Goal: Task Accomplishment & Management: Manage account settings

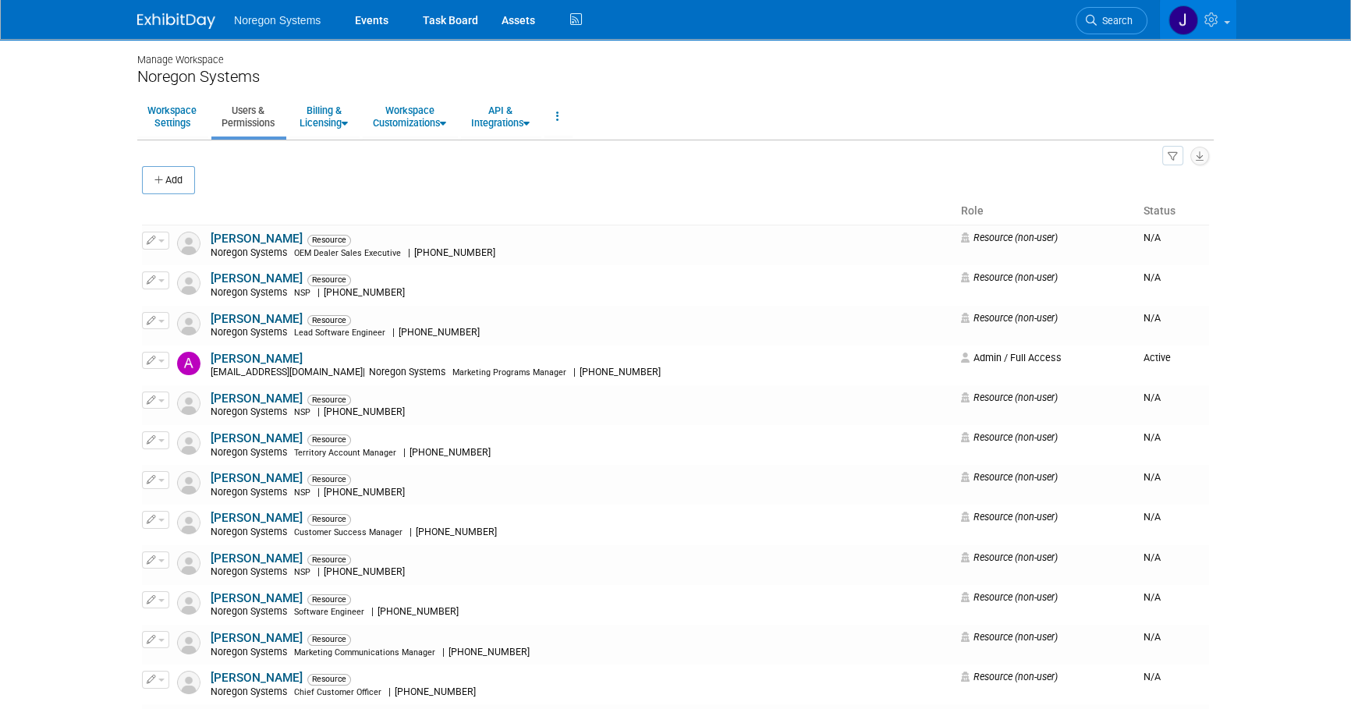
click at [157, 19] on img at bounding box center [176, 21] width 78 height 16
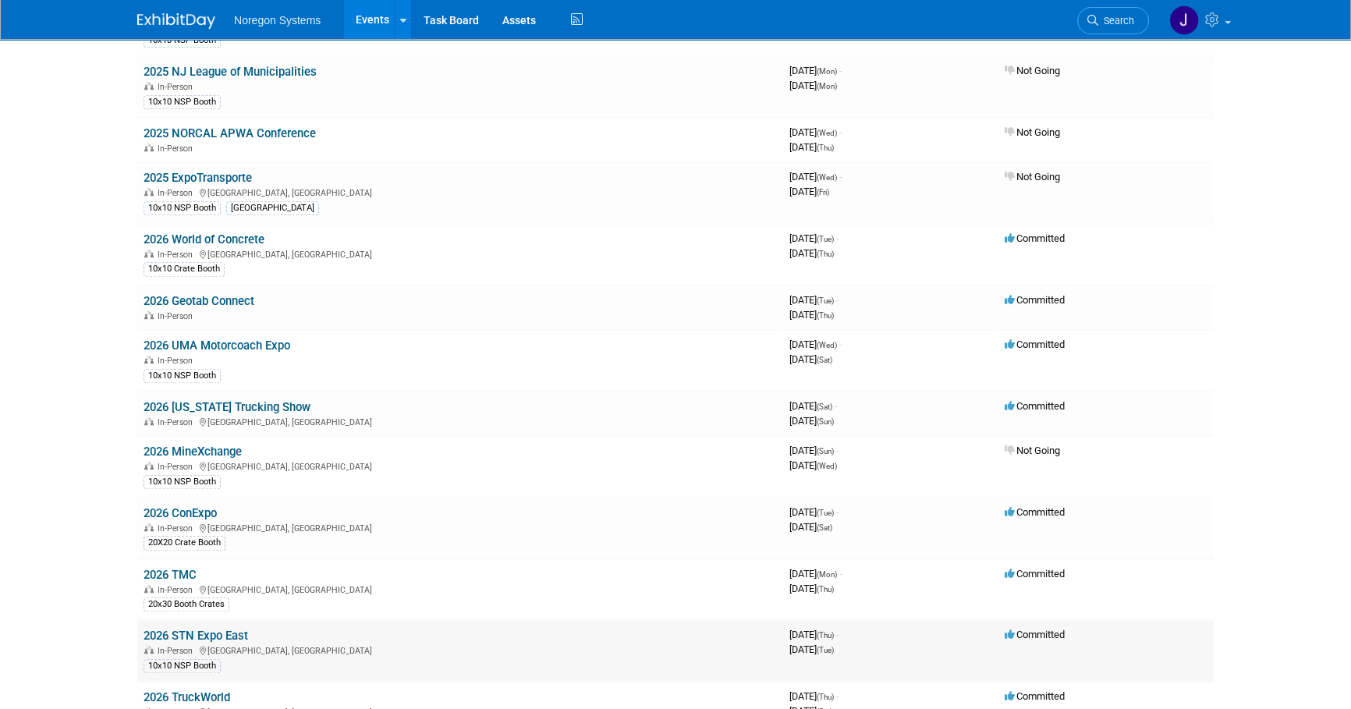
scroll to position [1422, 0]
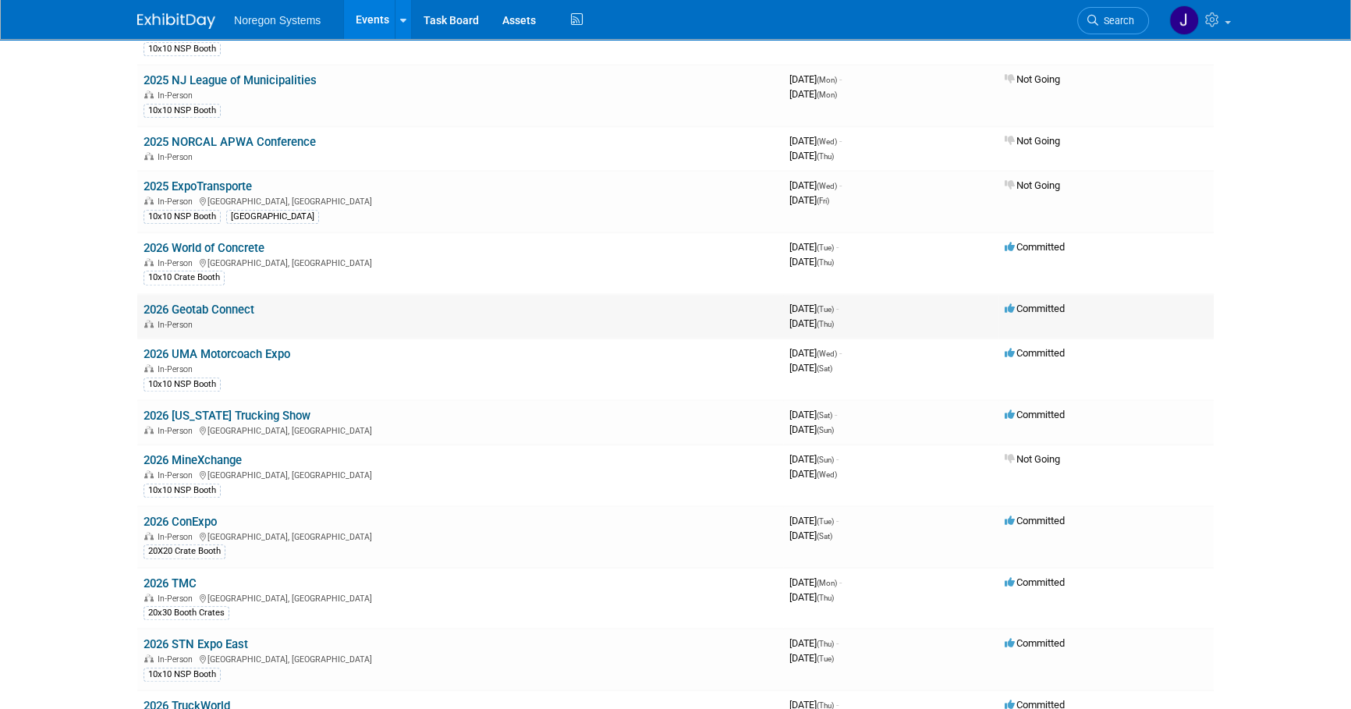
click at [244, 304] on link "2026 Geotab Connect" at bounding box center [199, 310] width 111 height 14
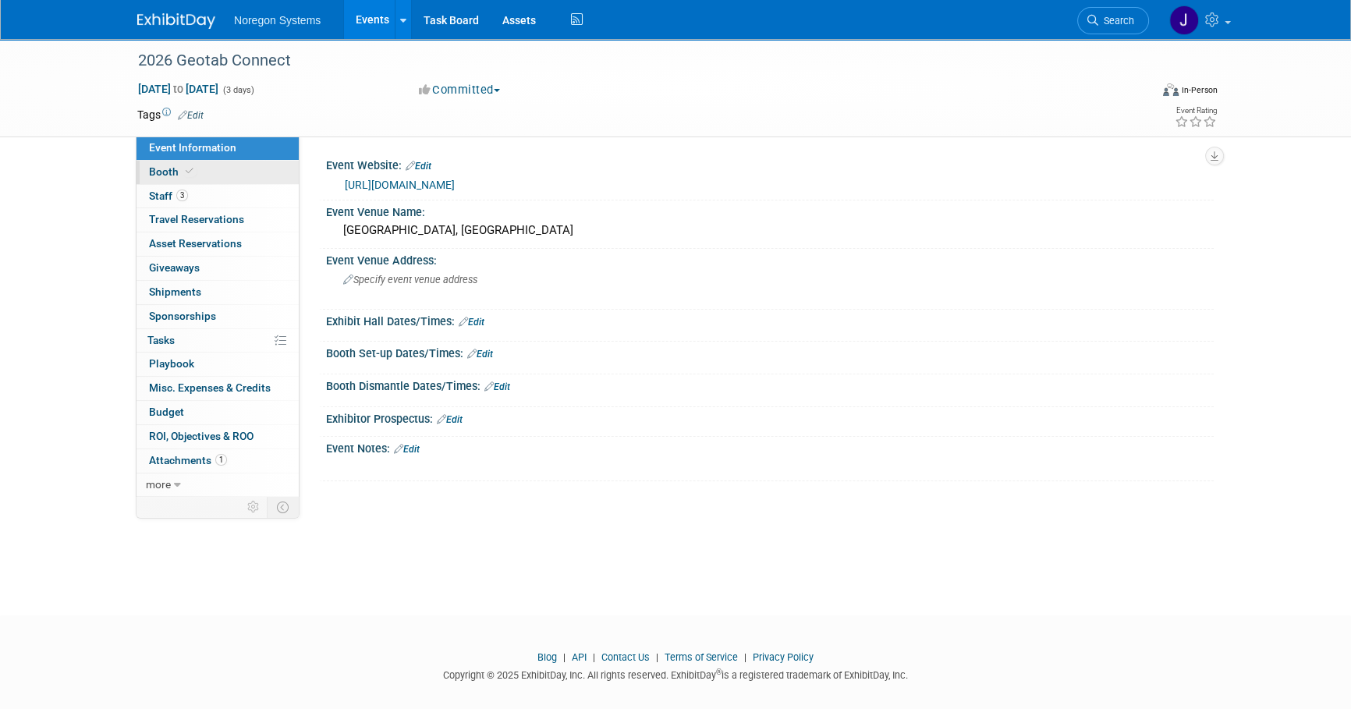
click at [206, 171] on link "Booth" at bounding box center [218, 172] width 162 height 23
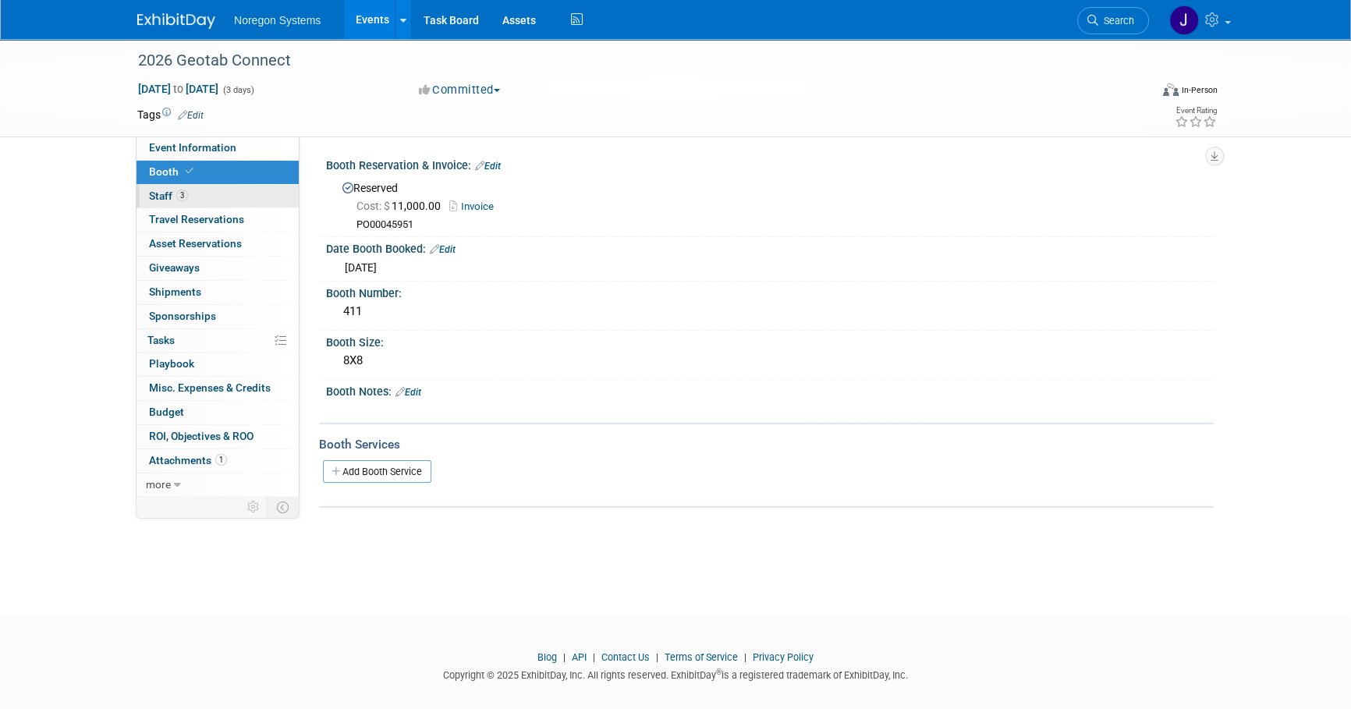
click at [227, 194] on link "3 Staff 3" at bounding box center [218, 196] width 162 height 23
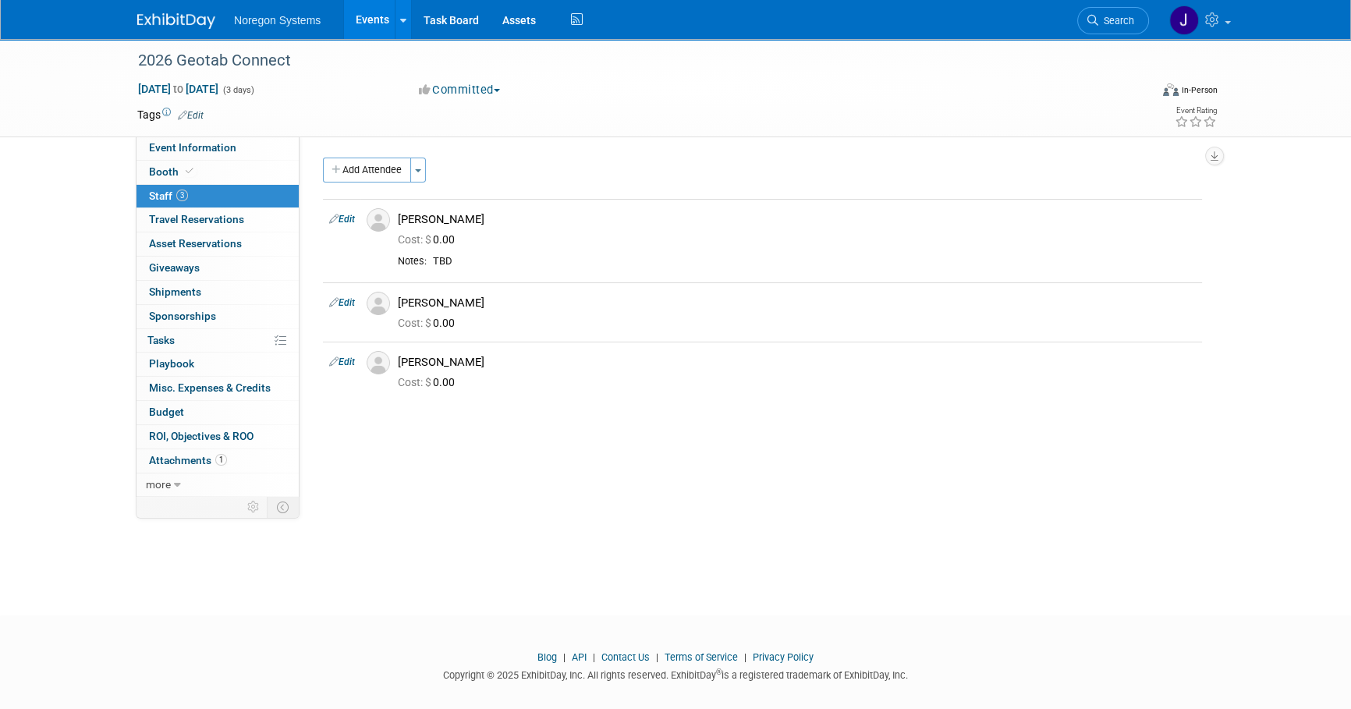
drag, startPoint x: 172, startPoint y: 21, endPoint x: 217, endPoint y: 40, distance: 48.2
click at [174, 21] on img at bounding box center [176, 21] width 78 height 16
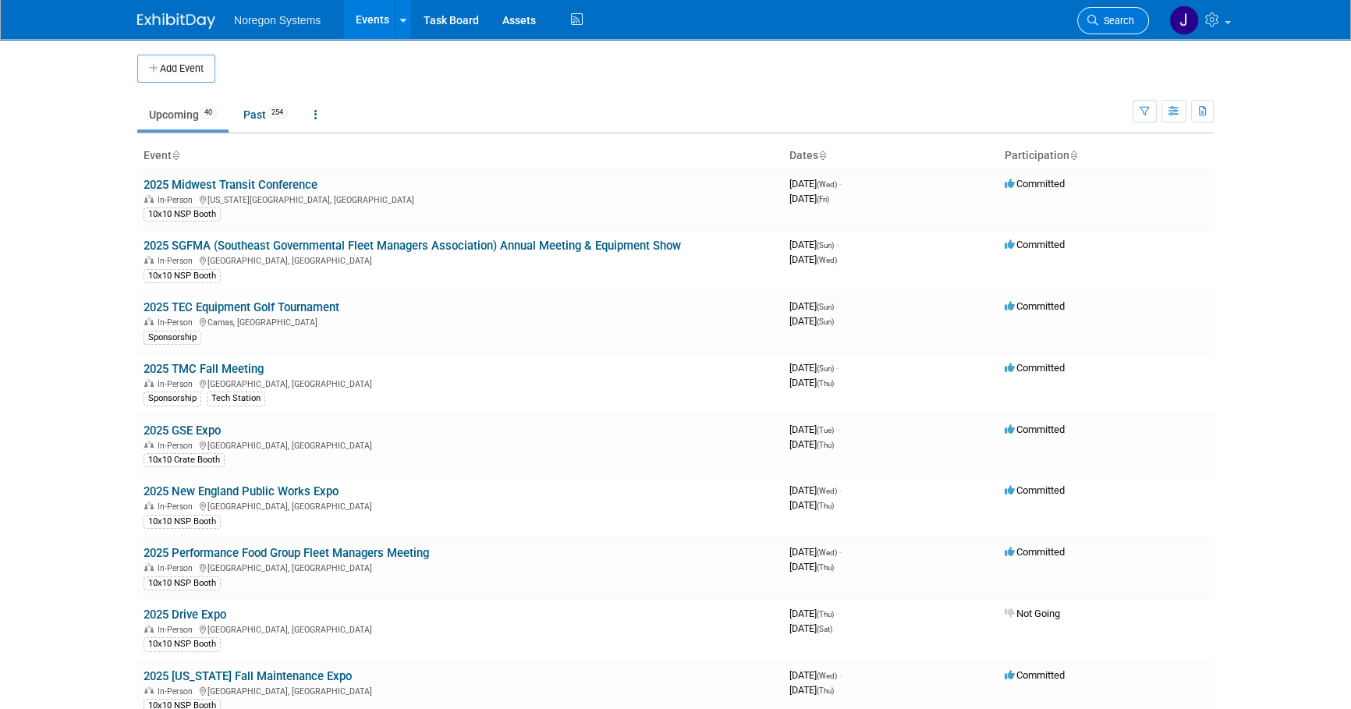
click at [1112, 23] on span "Search" at bounding box center [1116, 21] width 36 height 12
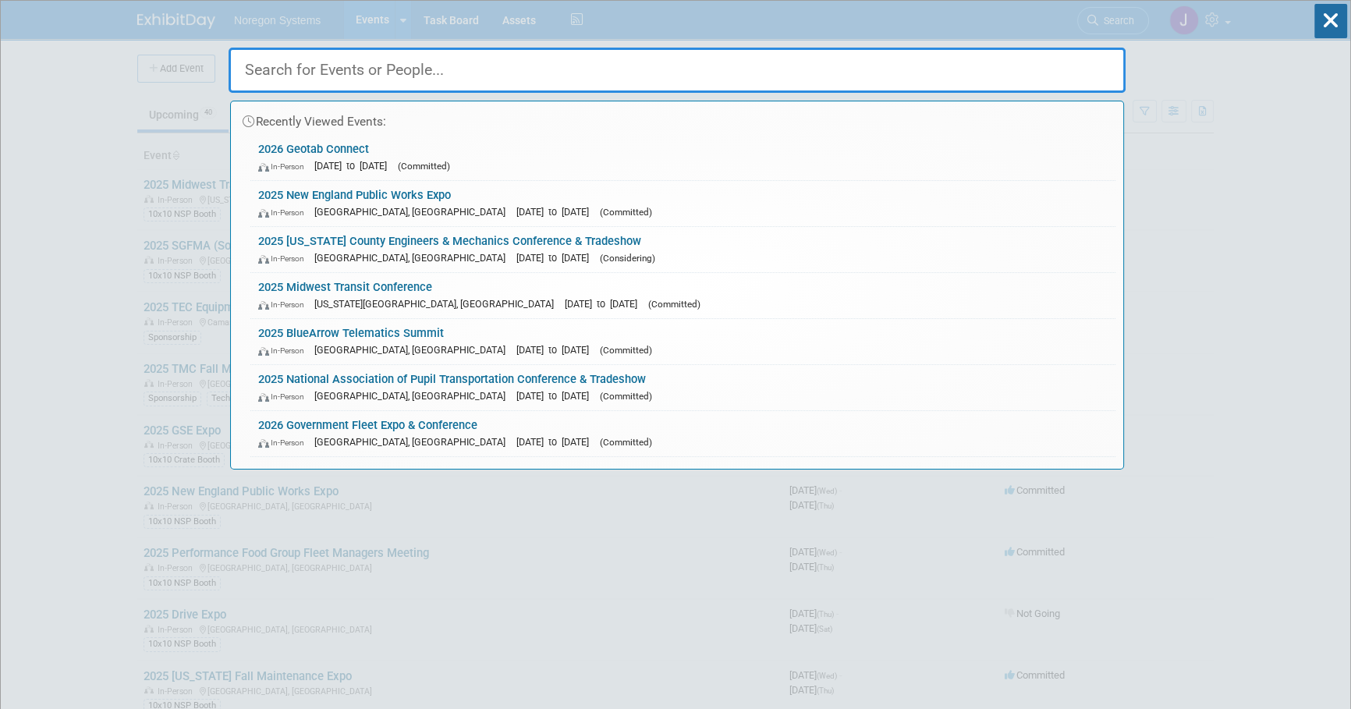
click at [1083, 75] on input "text" at bounding box center [677, 70] width 897 height 45
paste input "Terry Frye"
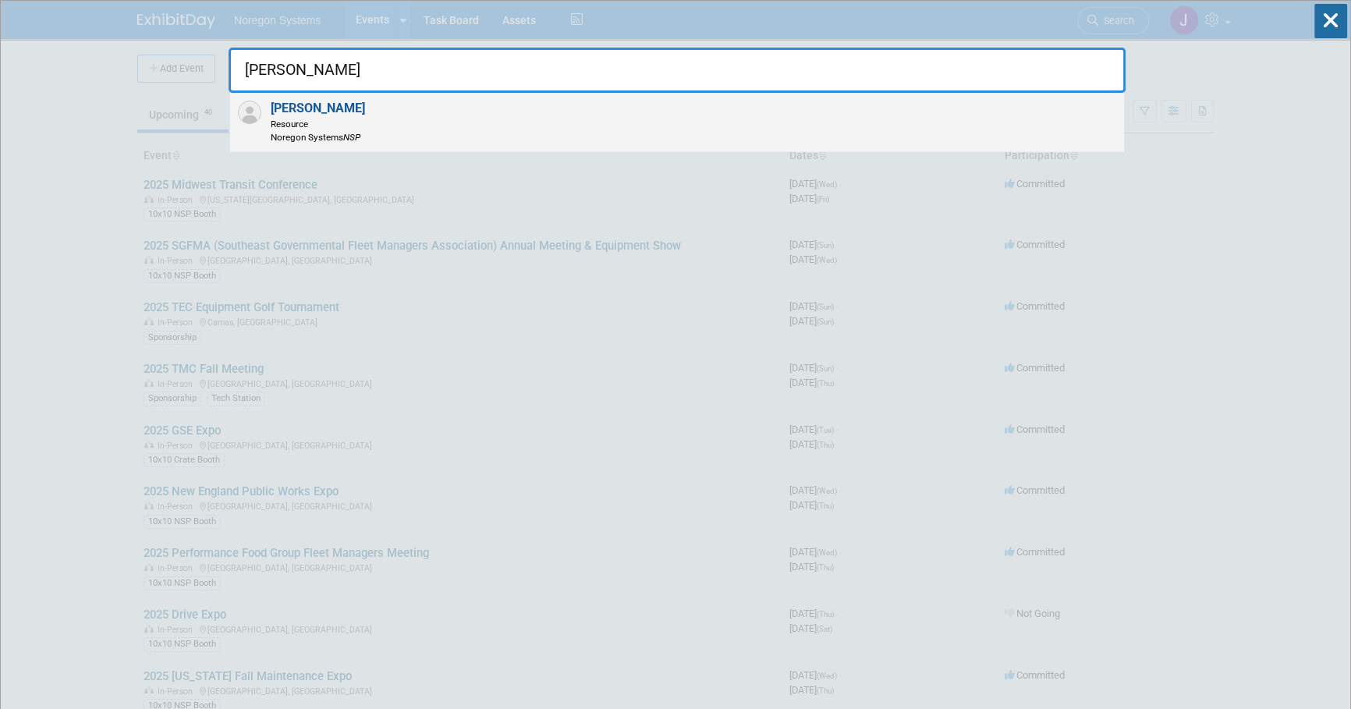
type input "Terry Frye"
click at [530, 138] on div "Terry Frye Resource Noregon Systems NSP" at bounding box center [677, 122] width 894 height 59
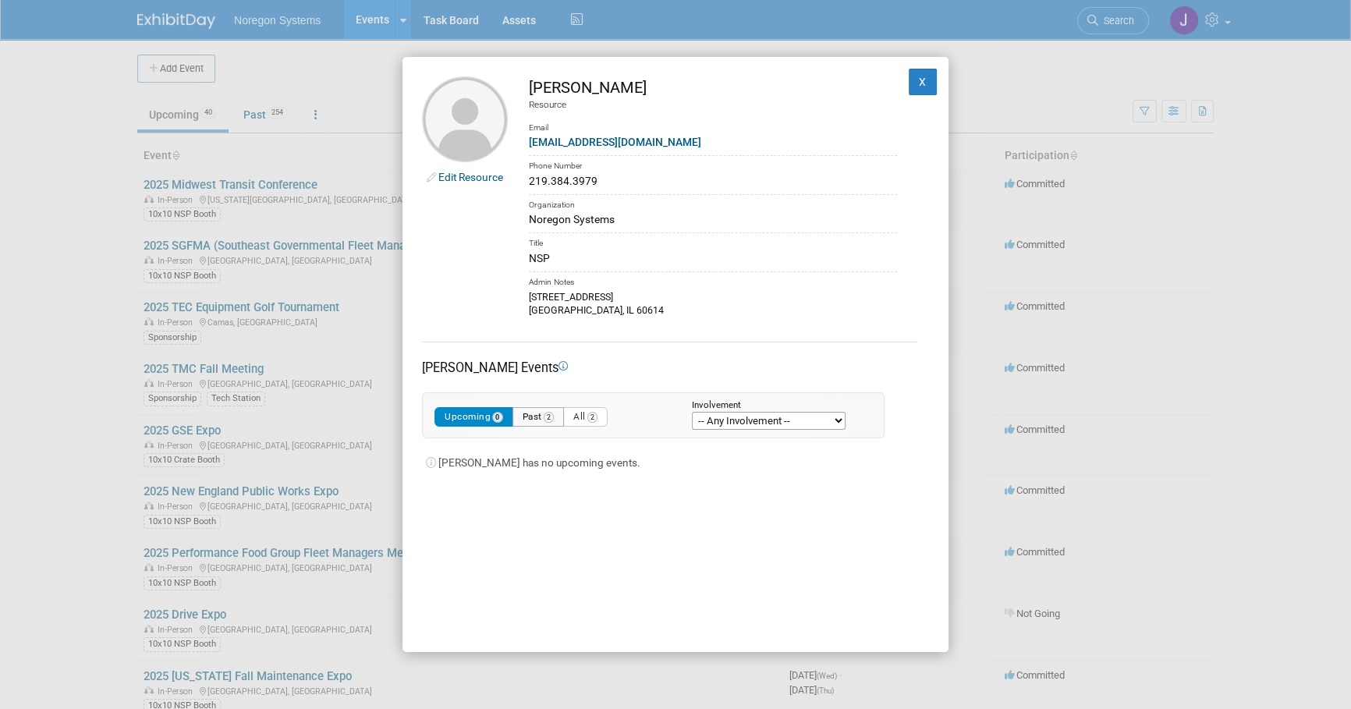
click at [533, 418] on button "Past 2" at bounding box center [538, 417] width 52 height 20
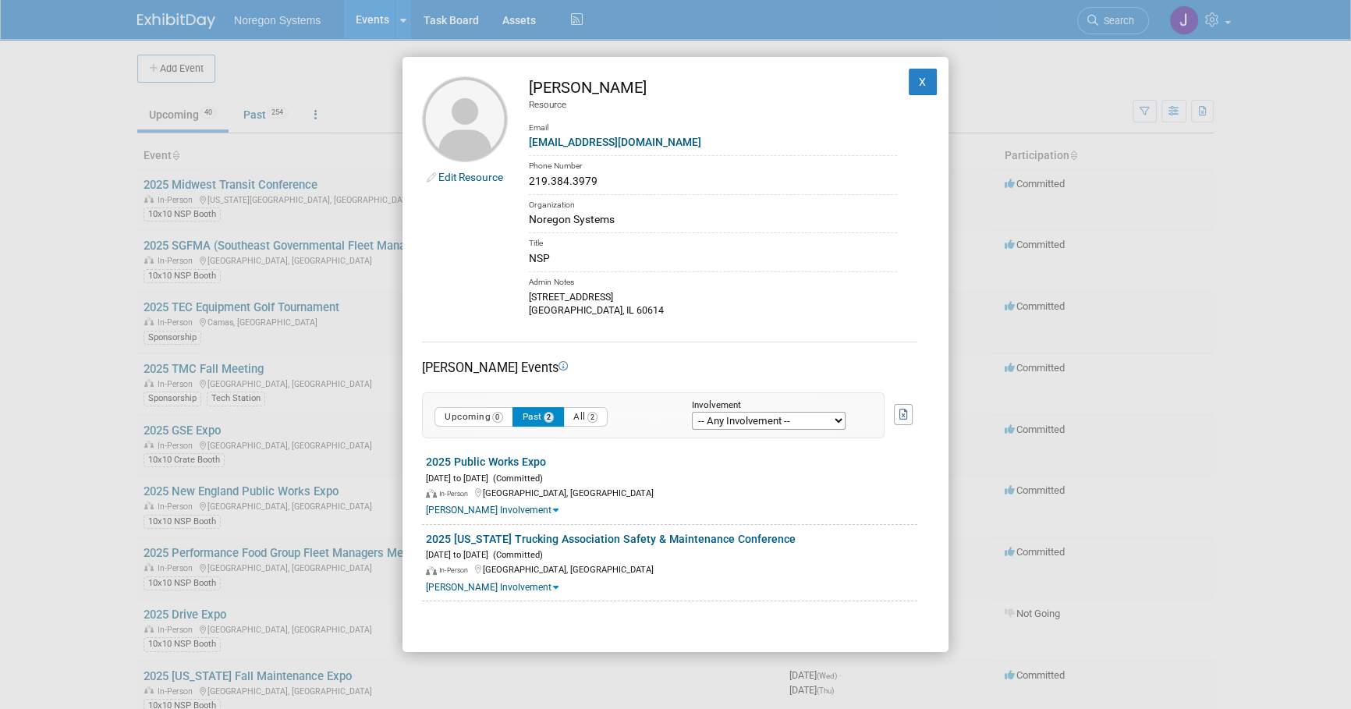
click at [455, 176] on link "Edit Resource" at bounding box center [470, 177] width 65 height 12
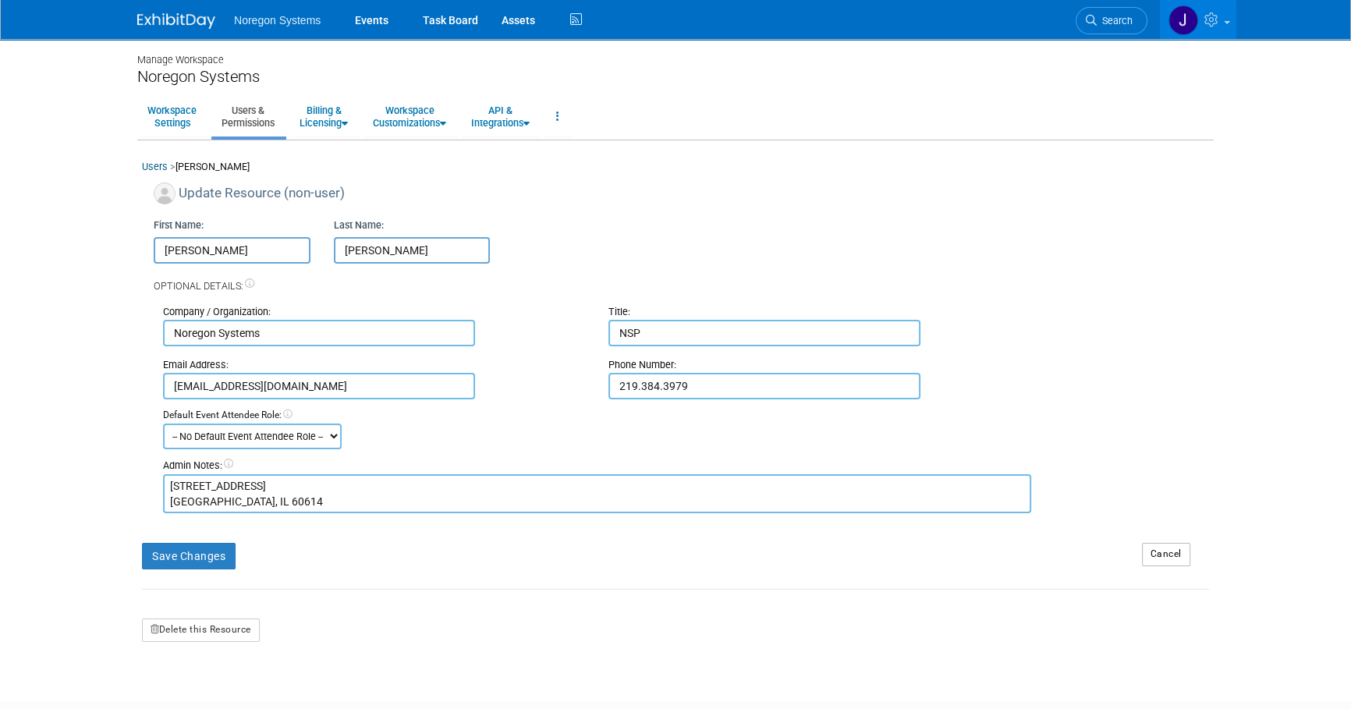
click at [159, 249] on input "[PERSON_NAME]" at bounding box center [232, 250] width 157 height 27
type input "Z-[PERSON_NAME]"
drag, startPoint x: 211, startPoint y: 565, endPoint x: 437, endPoint y: 549, distance: 226.0
click at [216, 563] on button "Save Changes" at bounding box center [189, 556] width 94 height 27
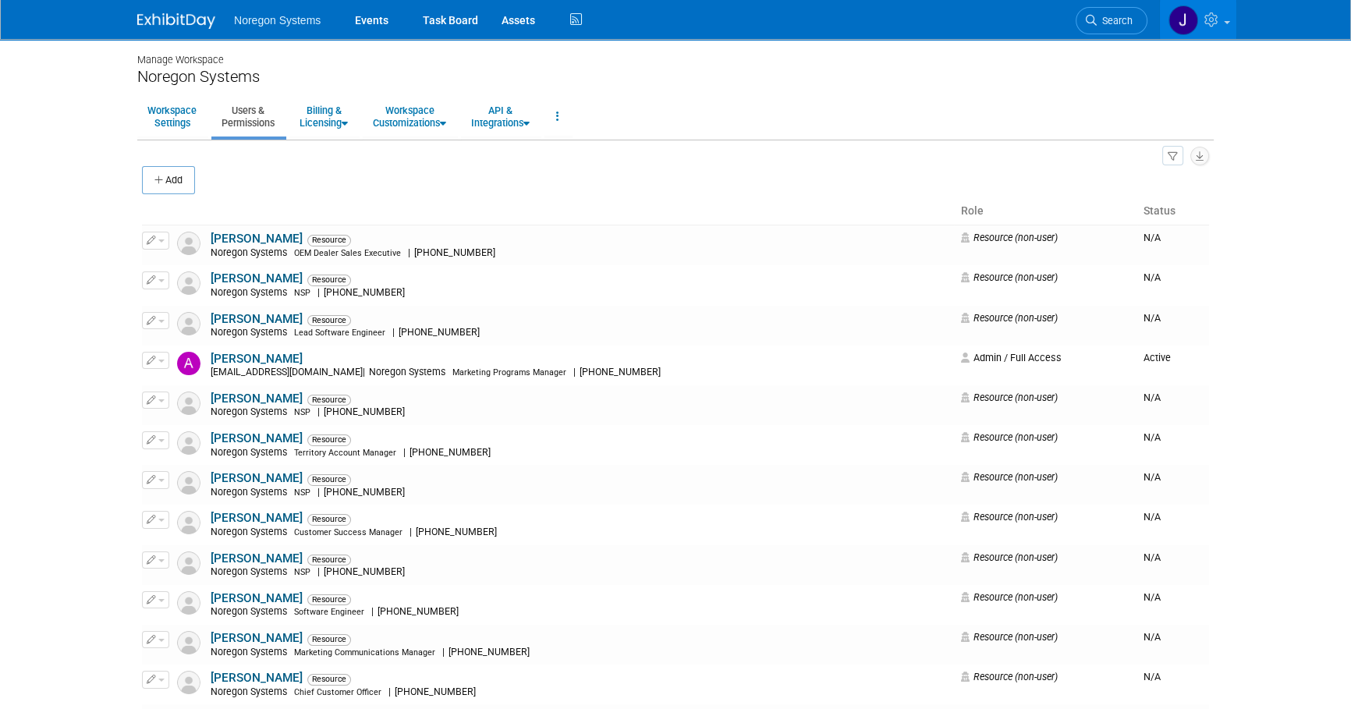
click at [172, 14] on img at bounding box center [176, 21] width 78 height 16
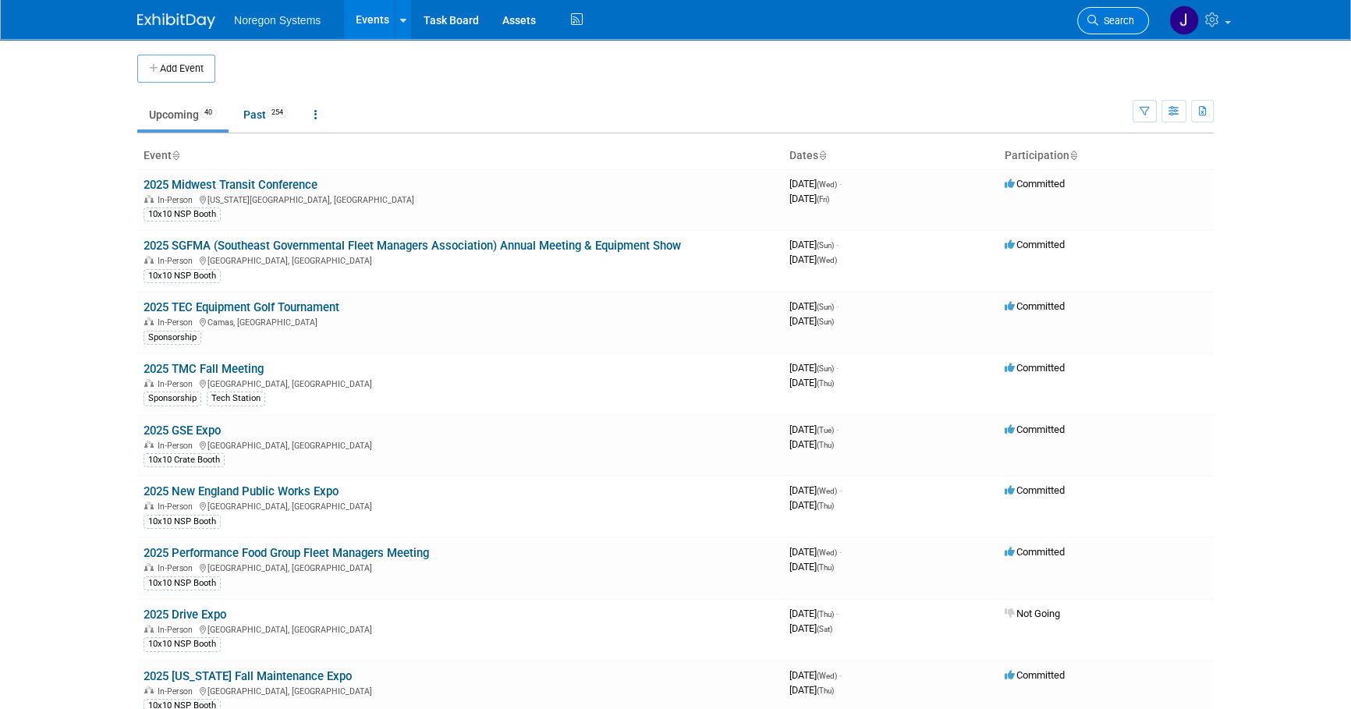
click at [1115, 12] on link "Search" at bounding box center [1113, 20] width 72 height 27
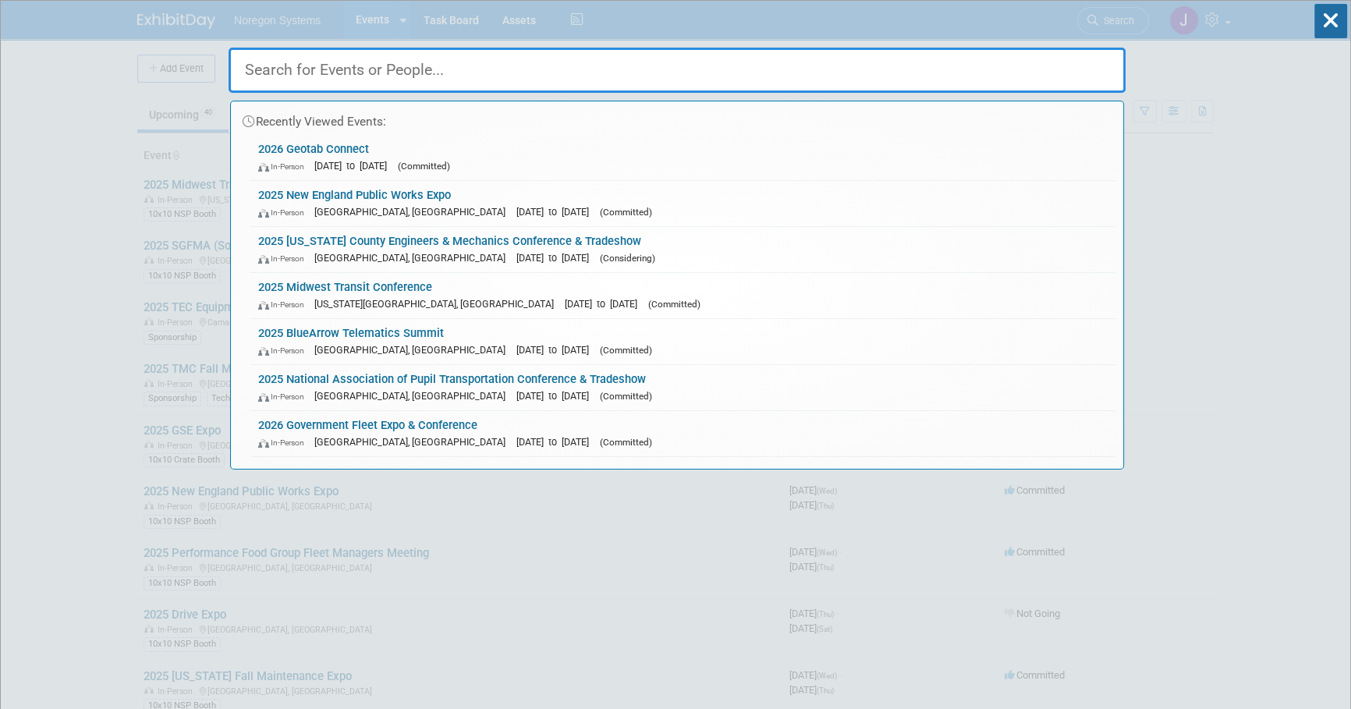
click at [1016, 71] on input "text" at bounding box center [677, 70] width 897 height 45
paste input "[PERSON_NAME]"
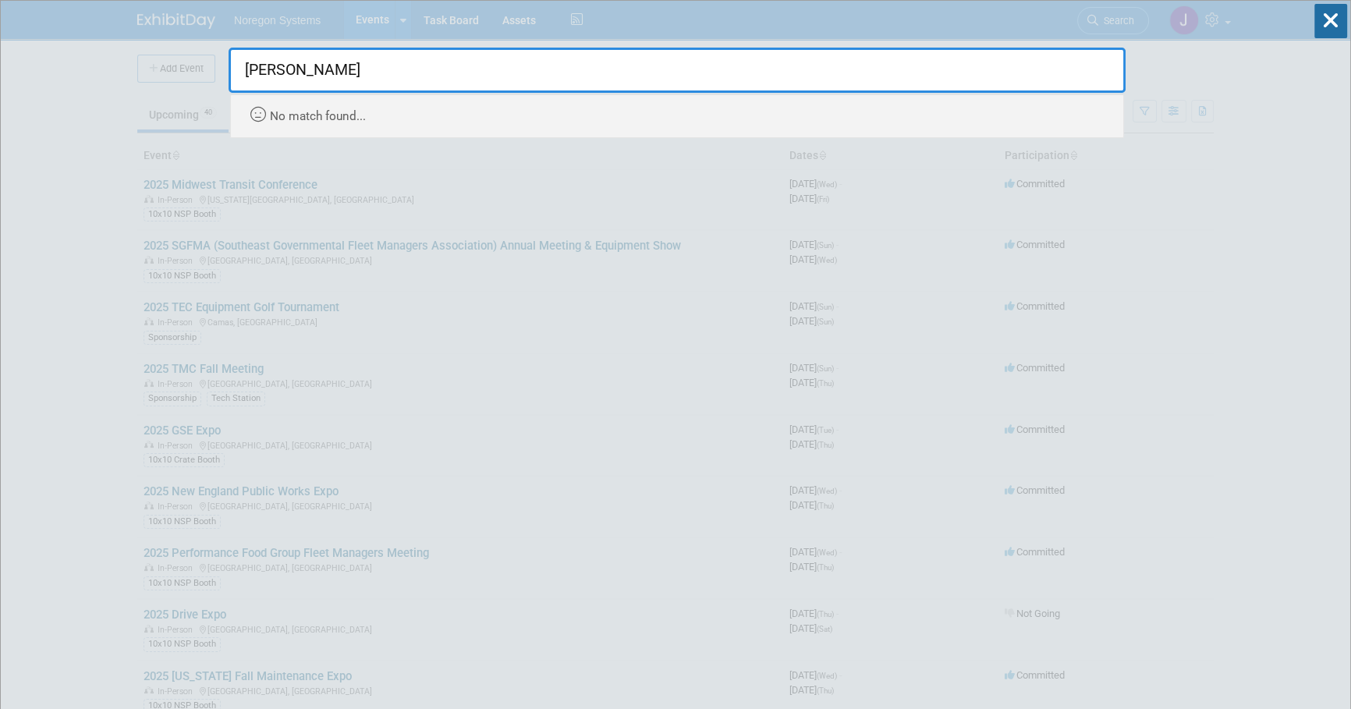
type input "[PERSON_NAME]"
drag, startPoint x: 991, startPoint y: 75, endPoint x: 4, endPoint y: 78, distance: 987.5
